Goal: Transaction & Acquisition: Purchase product/service

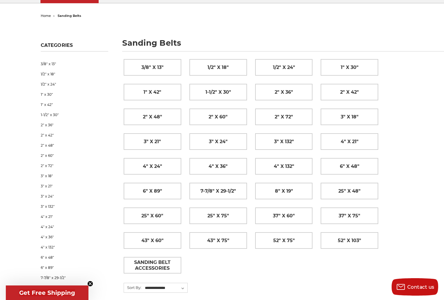
scroll to position [47, 0]
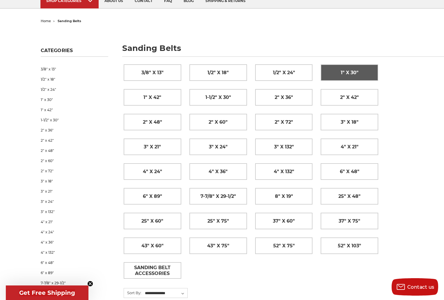
click at [346, 70] on span "1" x 30"" at bounding box center [350, 73] width 18 height 10
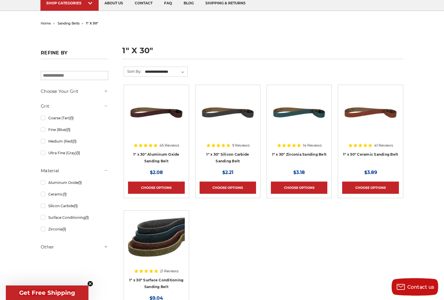
scroll to position [71, 0]
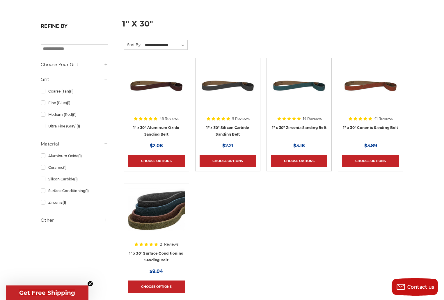
click at [165, 203] on img at bounding box center [156, 211] width 56 height 47
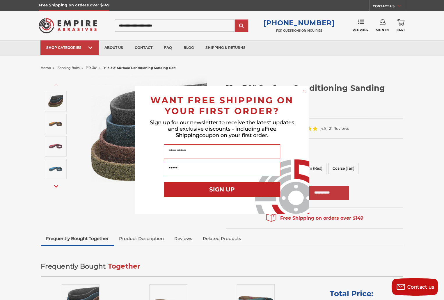
click at [305, 91] on circle "Close dialog" at bounding box center [305, 92] width 6 height 6
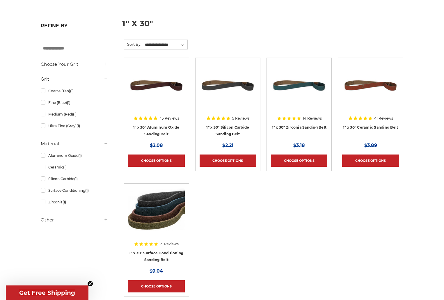
click at [146, 100] on img at bounding box center [156, 85] width 56 height 47
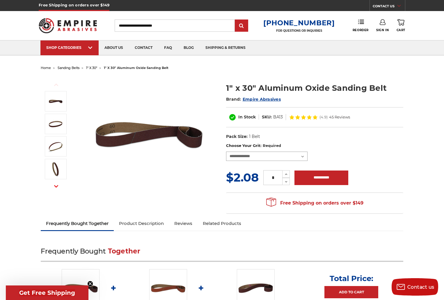
click at [246, 155] on select "**********" at bounding box center [267, 156] width 82 height 9
